Goal: Task Accomplishment & Management: Use online tool/utility

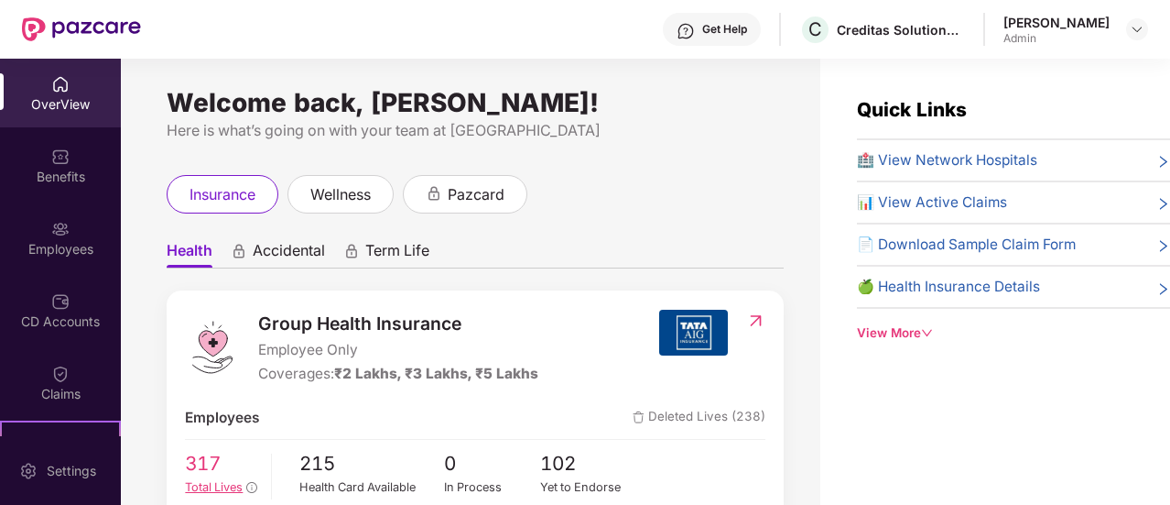
click at [202, 463] on span "317" at bounding box center [221, 464] width 72 height 30
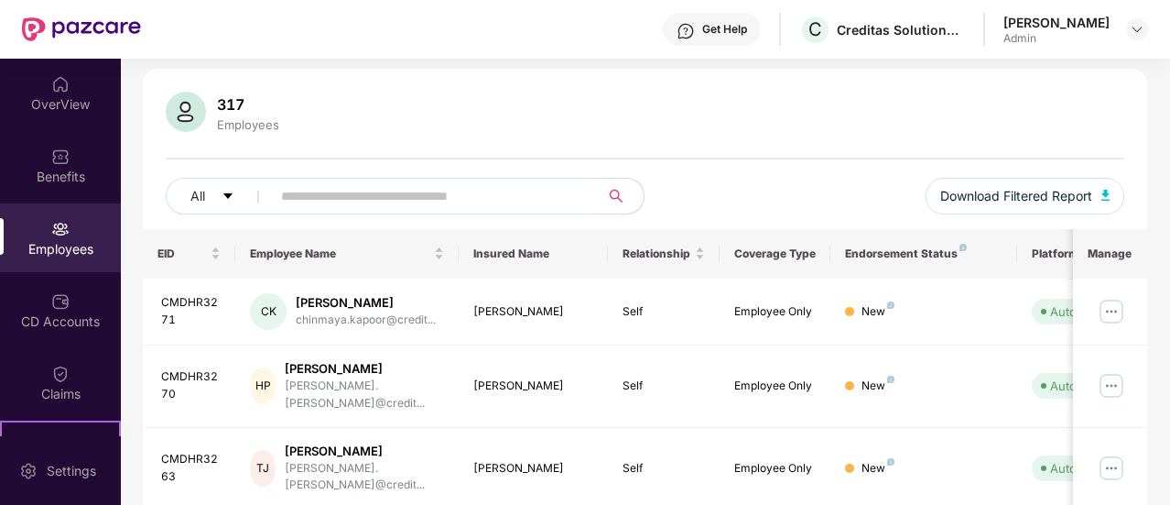
scroll to position [114, 0]
click at [383, 201] on input "text" at bounding box center [428, 194] width 294 height 27
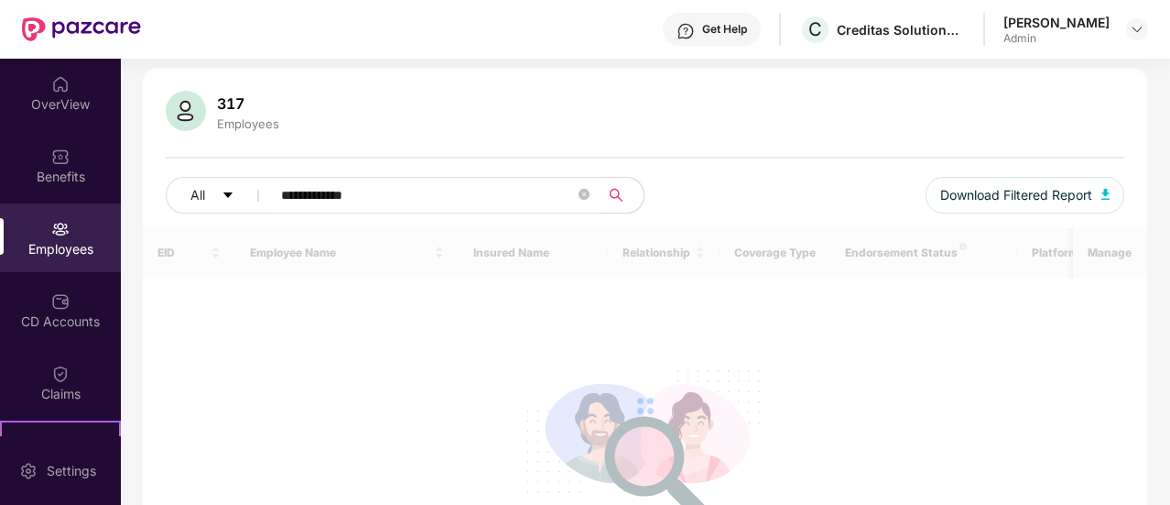
scroll to position [59, 0]
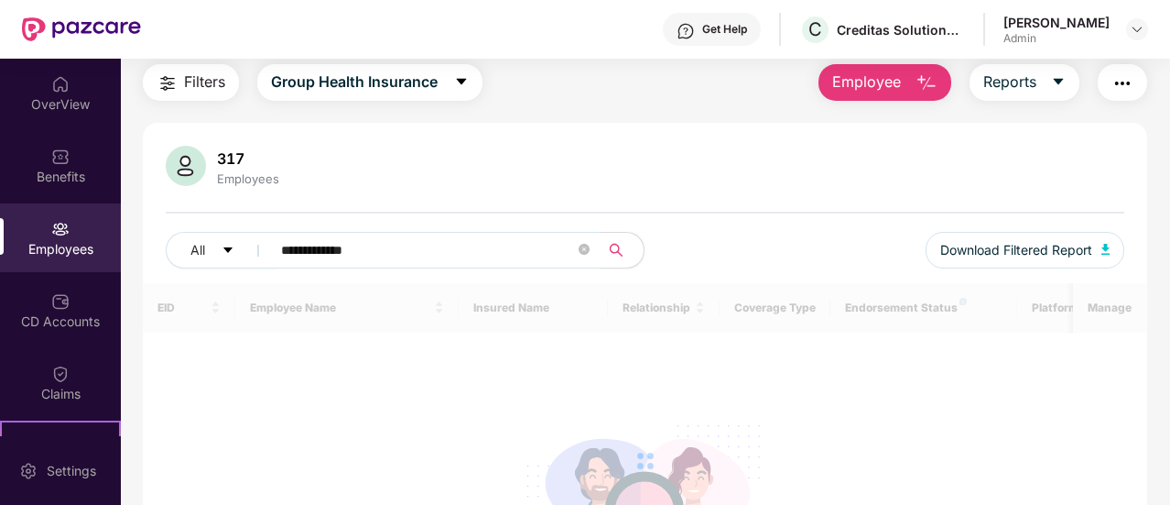
type input "**********"
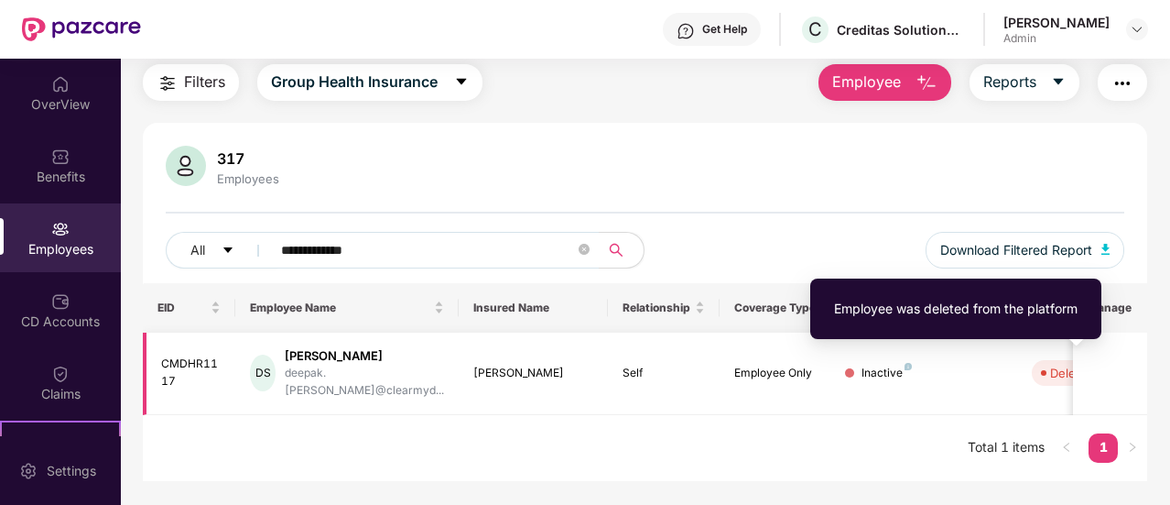
click at [1051, 365] on div "Deleted" at bounding box center [1073, 373] width 44 height 18
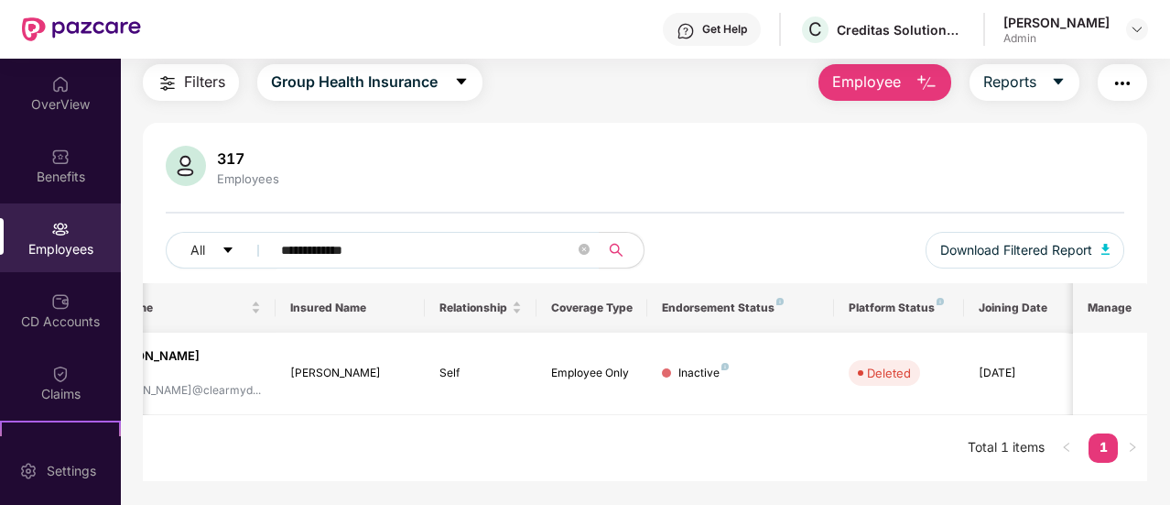
scroll to position [0, 0]
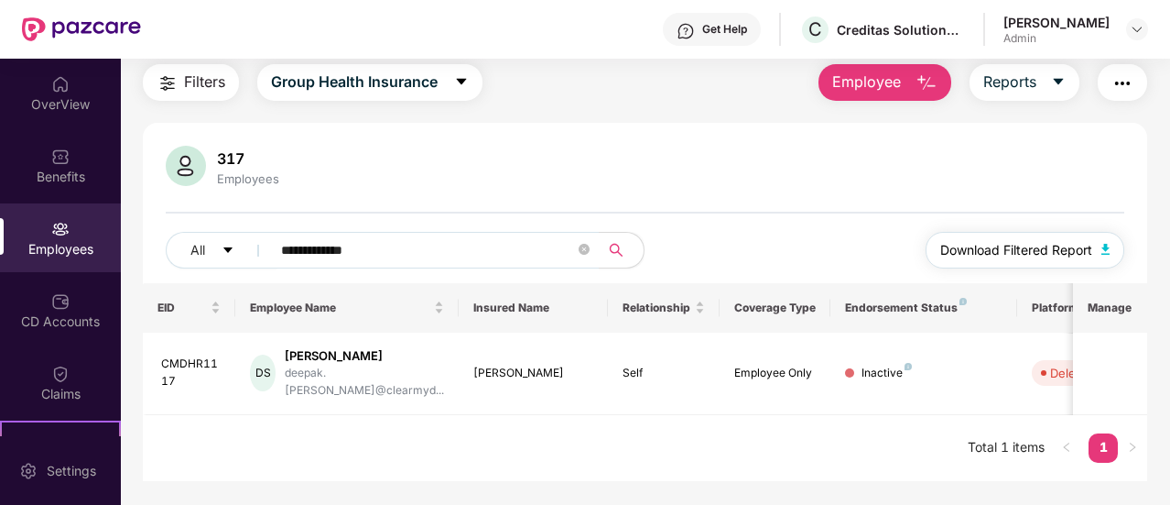
click at [1027, 254] on span "Download Filtered Report" at bounding box center [1017, 250] width 152 height 20
